Goal: Task Accomplishment & Management: Complete application form

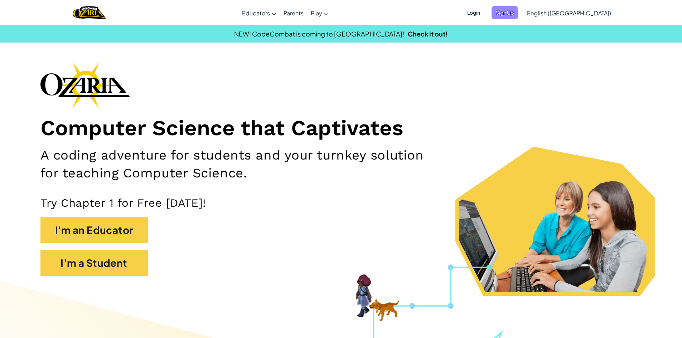
click at [518, 17] on span "Sign Up" at bounding box center [505, 12] width 27 height 13
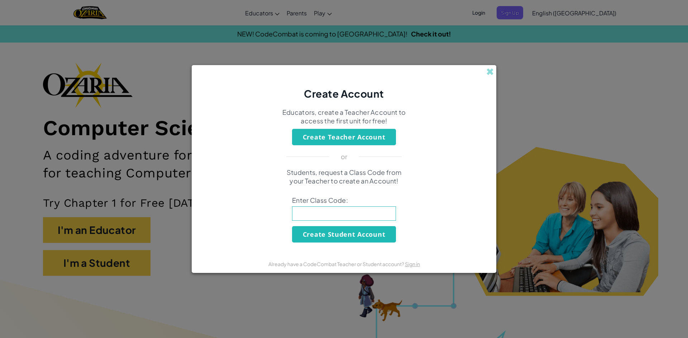
click at [357, 215] on input at bounding box center [344, 214] width 104 height 14
type input "jumpBoxThing"
click at [347, 236] on button "Create Student Account" at bounding box center [344, 234] width 104 height 16
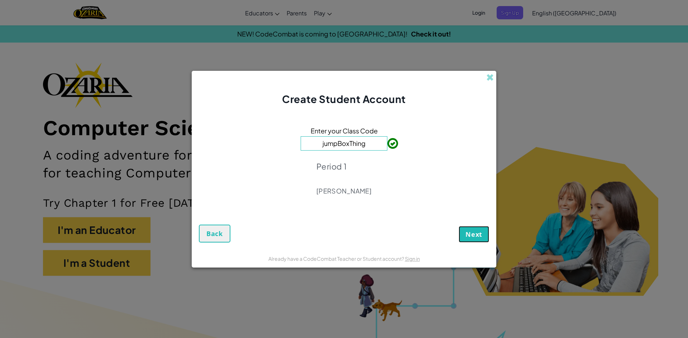
click at [473, 234] on span "Next" at bounding box center [473, 234] width 17 height 9
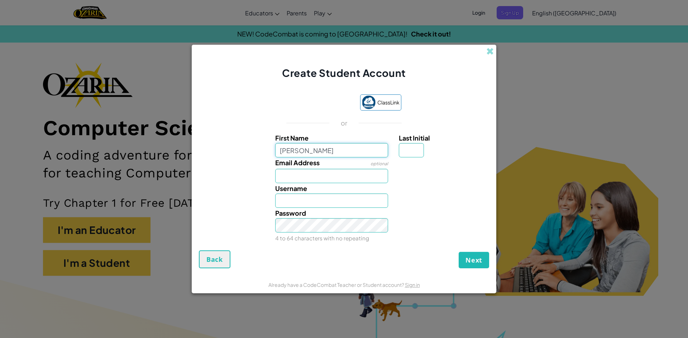
type input "[PERSON_NAME]"
click at [402, 154] on input "Last Initial" at bounding box center [411, 150] width 25 height 14
type input "v"
type input "[PERSON_NAME]"
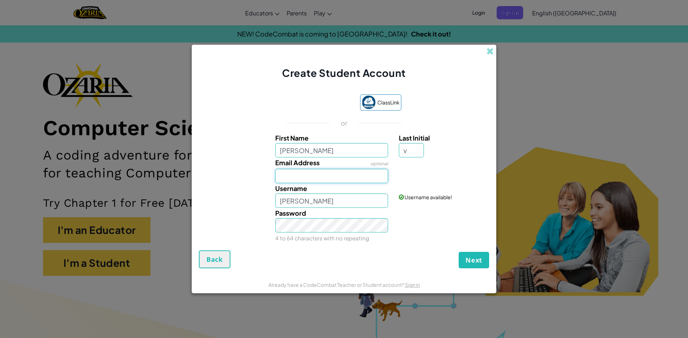
click at [329, 177] on input "Email Address" at bounding box center [331, 176] width 113 height 14
type input "[EMAIL_ADDRESS][DOMAIN_NAME]"
click at [332, 201] on input "[PERSON_NAME]" at bounding box center [331, 201] width 113 height 14
click at [345, 202] on input "[PERSON_NAME]" at bounding box center [331, 201] width 113 height 14
click at [473, 174] on link "Sign in" at bounding box center [473, 171] width 15 height 6
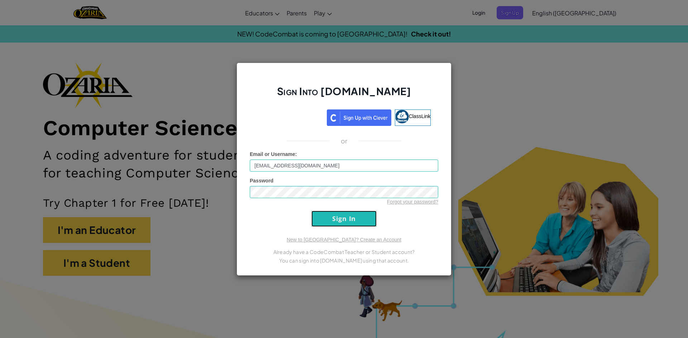
click at [359, 213] on input "Sign In" at bounding box center [343, 219] width 65 height 16
